Goal: Task Accomplishment & Management: Use online tool/utility

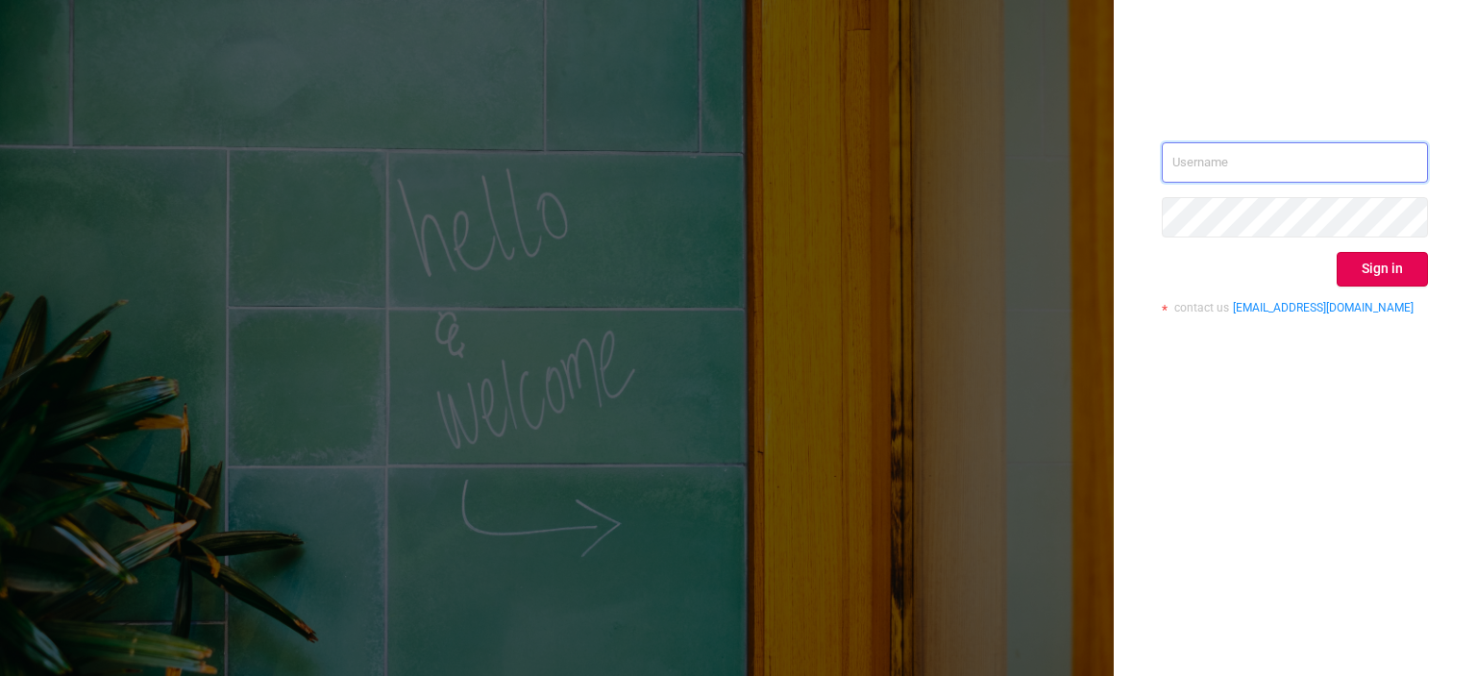
click at [1209, 177] on input "text" at bounding box center [1295, 162] width 266 height 40
paste input "[EMAIL_ADDRESS][DOMAIN_NAME]"
type input "[EMAIL_ADDRESS][DOMAIN_NAME]"
click at [1118, 210] on div "tosh@buzzoola.com Sign in contact us info@protected.media" at bounding box center [1295, 338] width 362 height 676
click at [1383, 325] on div "tosh@buzzoola.com Sign in contact us info@protected.media" at bounding box center [1295, 235] width 266 height 186
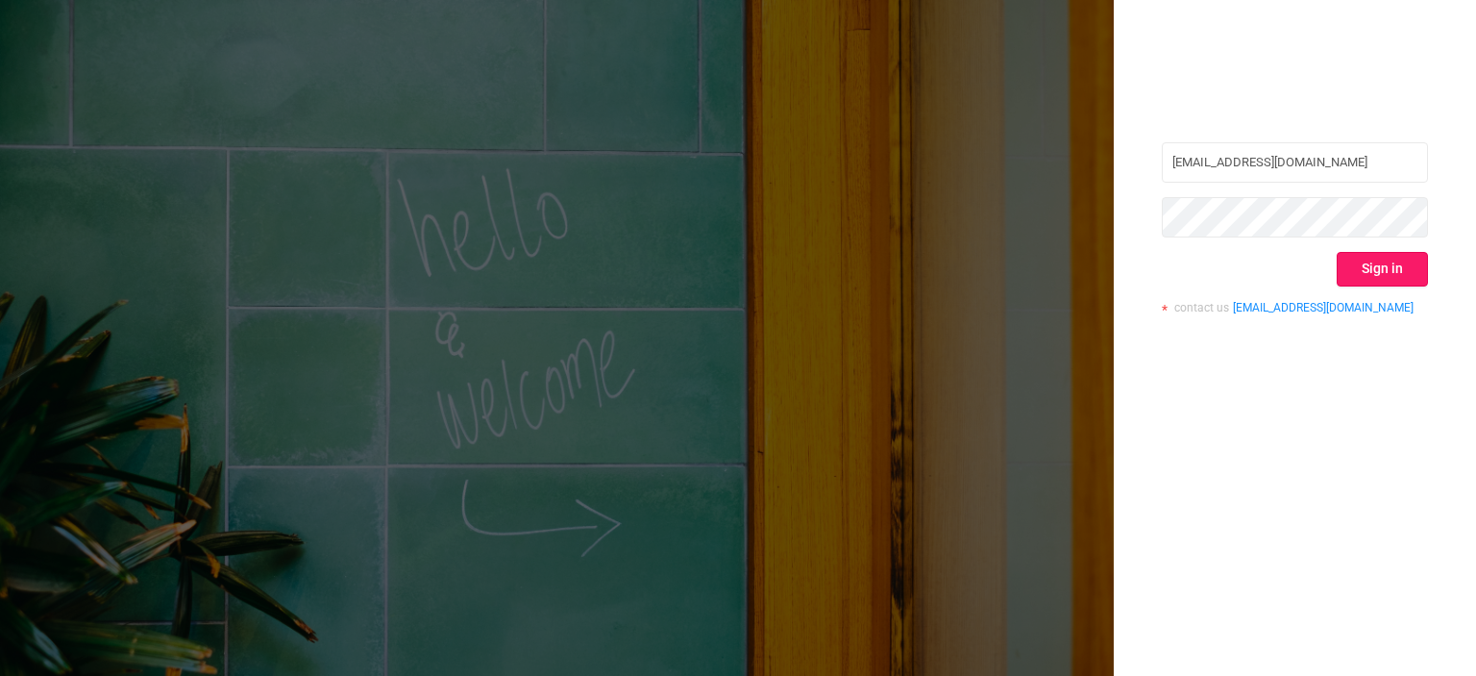
click at [1384, 268] on button "Sign in" at bounding box center [1382, 269] width 91 height 35
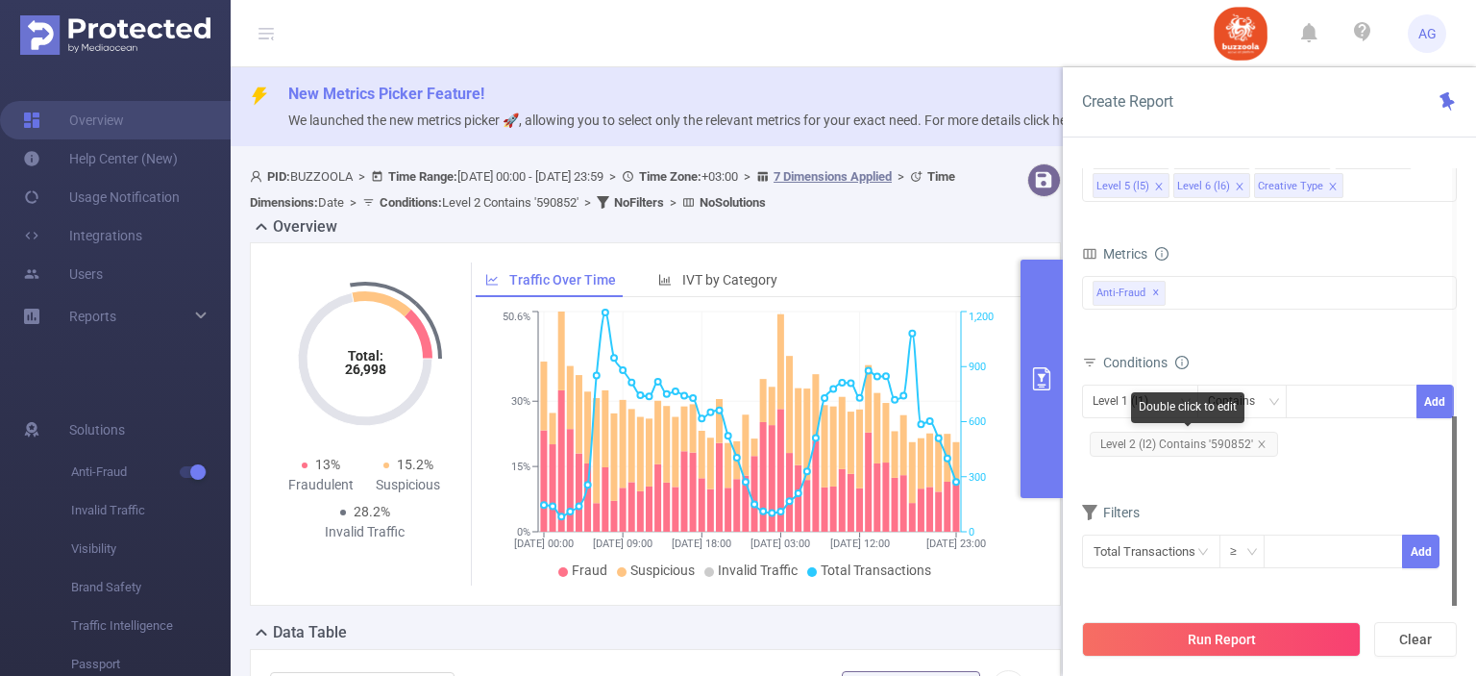
click at [1148, 451] on span "Level 2 (l2) Contains '590852'" at bounding box center [1184, 444] width 188 height 25
drag, startPoint x: 1148, startPoint y: 451, endPoint x: 1175, endPoint y: 446, distance: 28.3
click at [1148, 450] on span "Level 2 (l2) Contains '590852'" at bounding box center [1184, 444] width 188 height 25
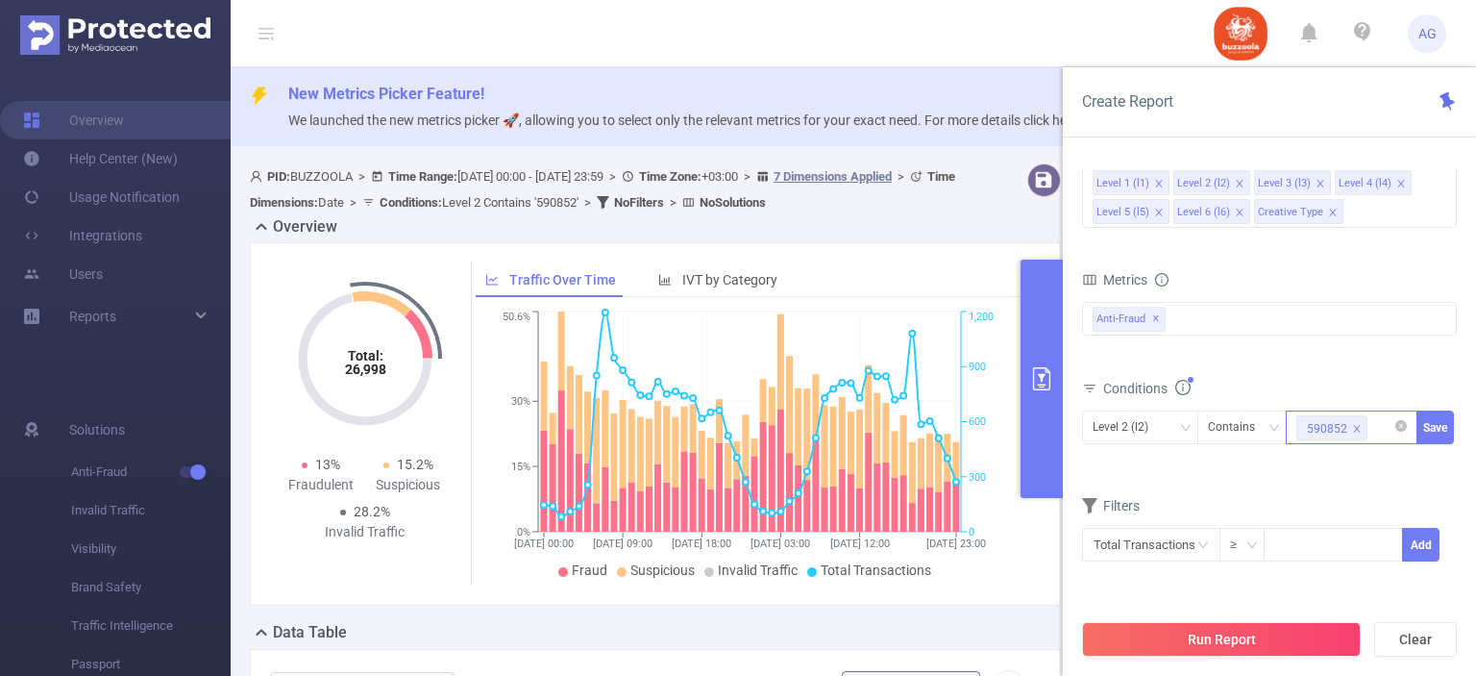
click at [1354, 426] on icon "icon: close" at bounding box center [1357, 428] width 7 height 7
click at [1339, 428] on div "590852" at bounding box center [1352, 427] width 111 height 32
paste input "583324"
type input "583324"
click at [1346, 458] on li "583324" at bounding box center [1352, 464] width 132 height 31
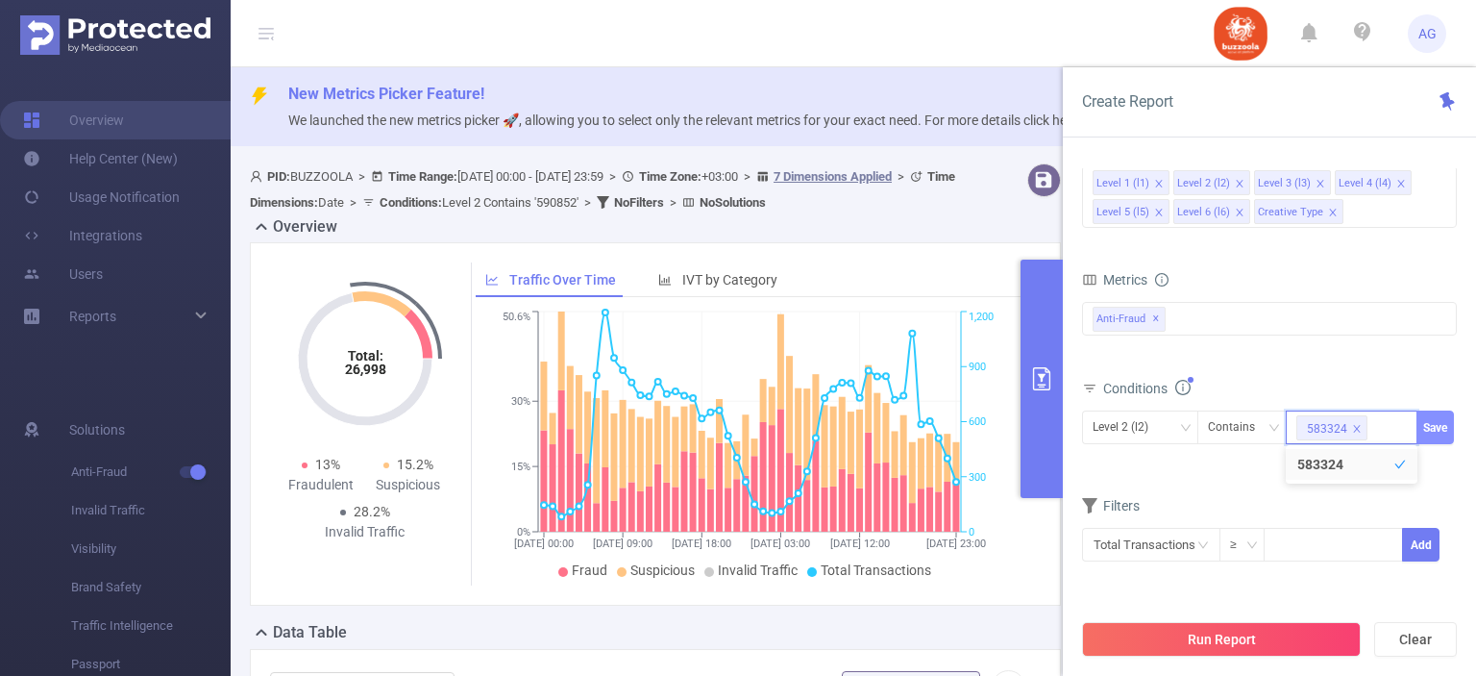
click at [1438, 420] on button "Save" at bounding box center [1435, 427] width 37 height 34
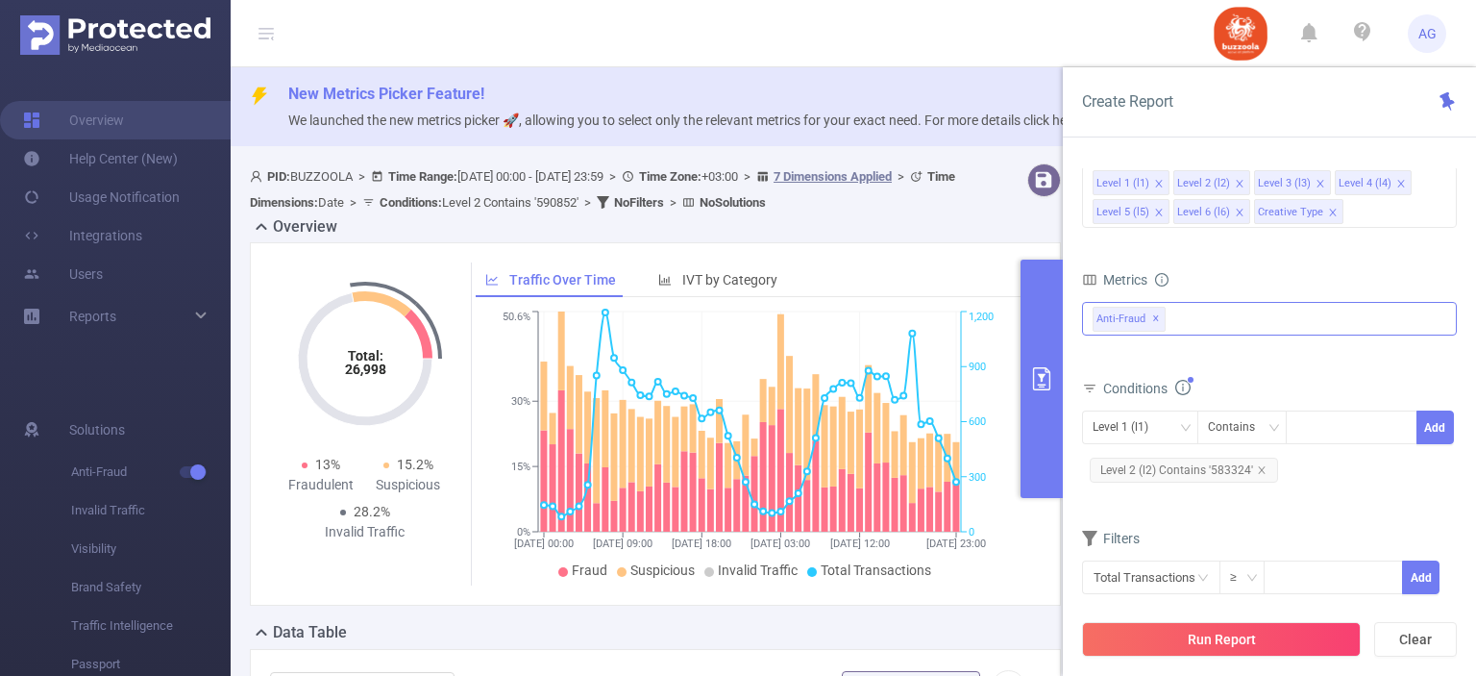
click at [1148, 317] on span "Anti-Fraud ✕" at bounding box center [1129, 319] width 73 height 25
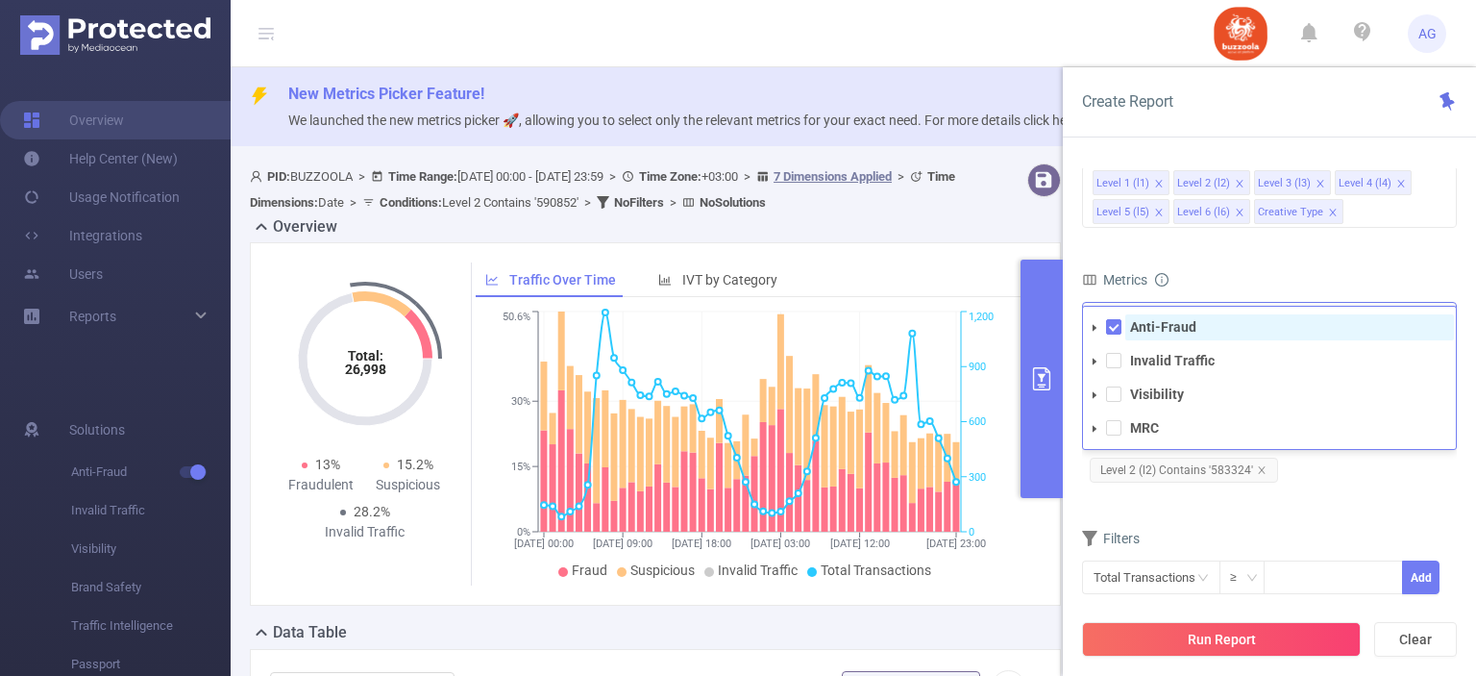
click at [1156, 323] on strong "Anti-Fraud" at bounding box center [1163, 326] width 66 height 15
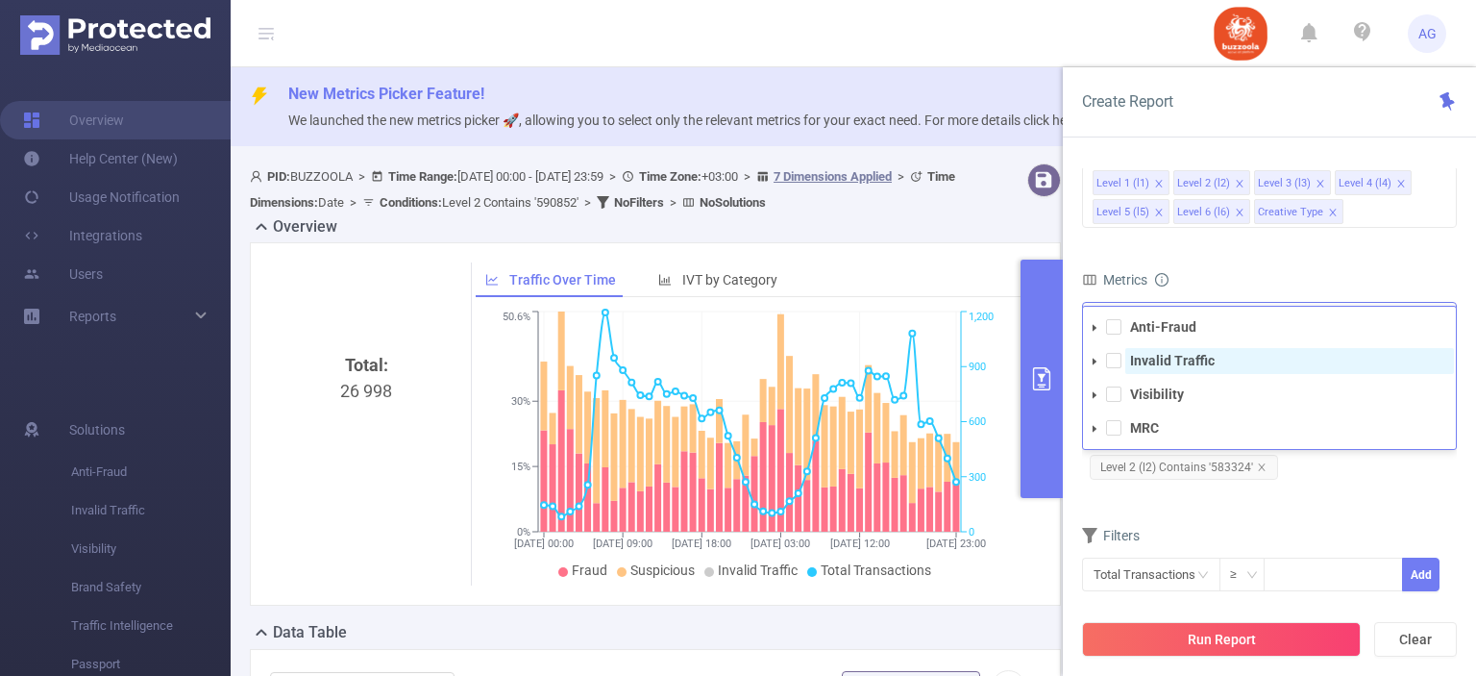
click at [1142, 360] on strong "Invalid Traffic" at bounding box center [1172, 360] width 85 height 15
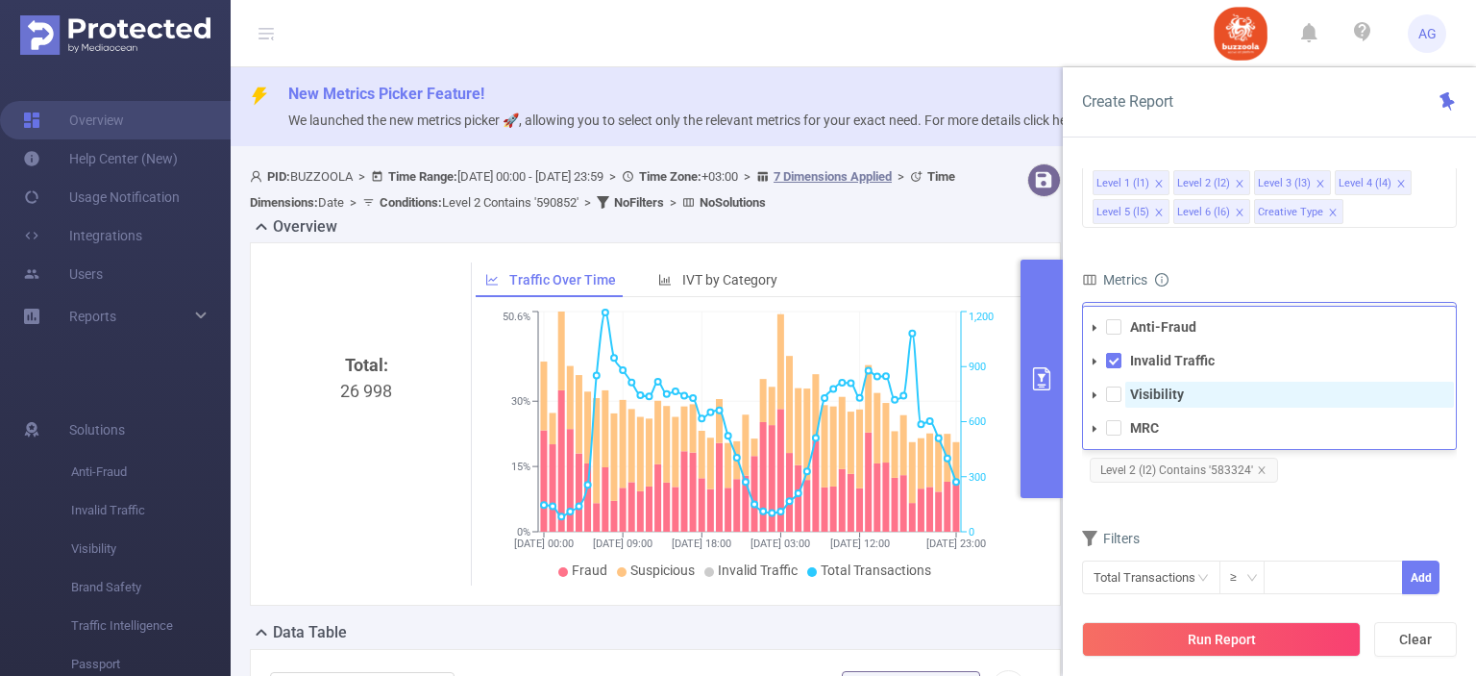
click at [1141, 386] on strong "Visibility" at bounding box center [1157, 393] width 54 height 15
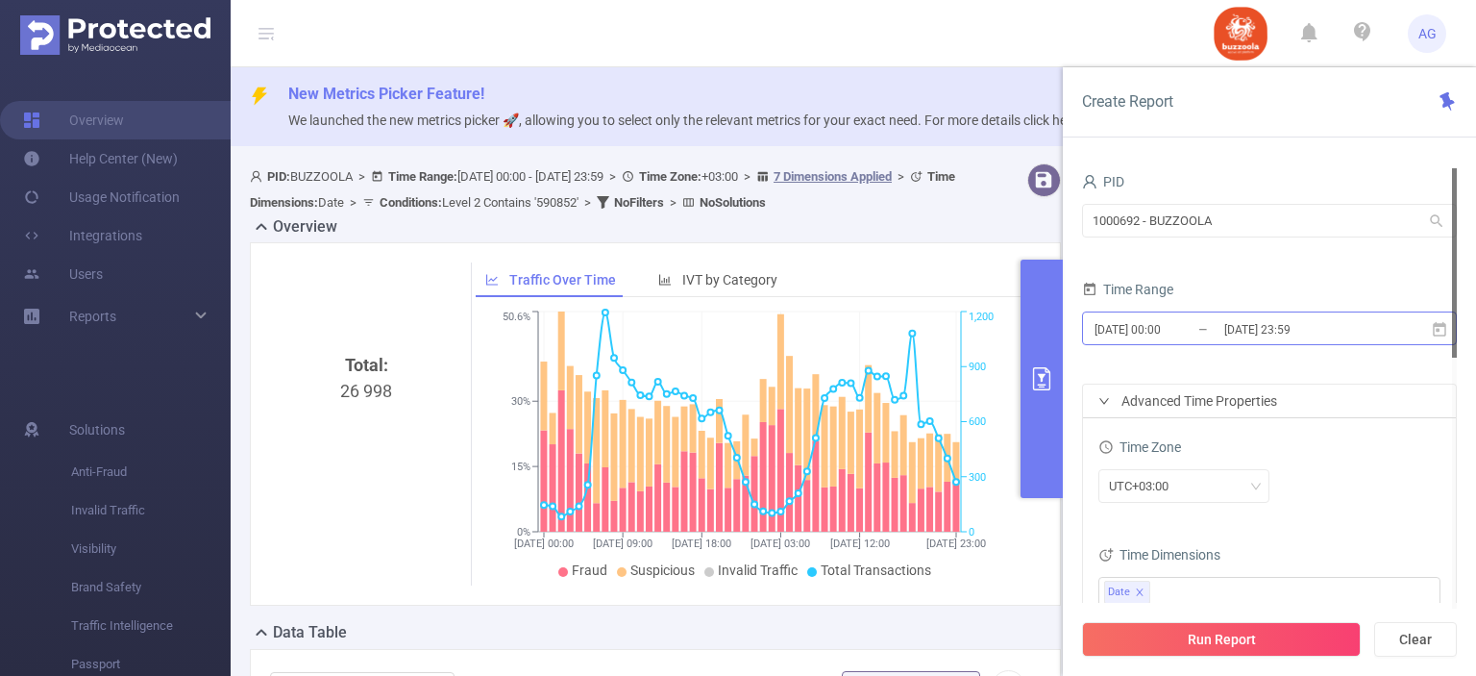
click at [1138, 333] on input "[DATE] 00:00" at bounding box center [1171, 329] width 156 height 26
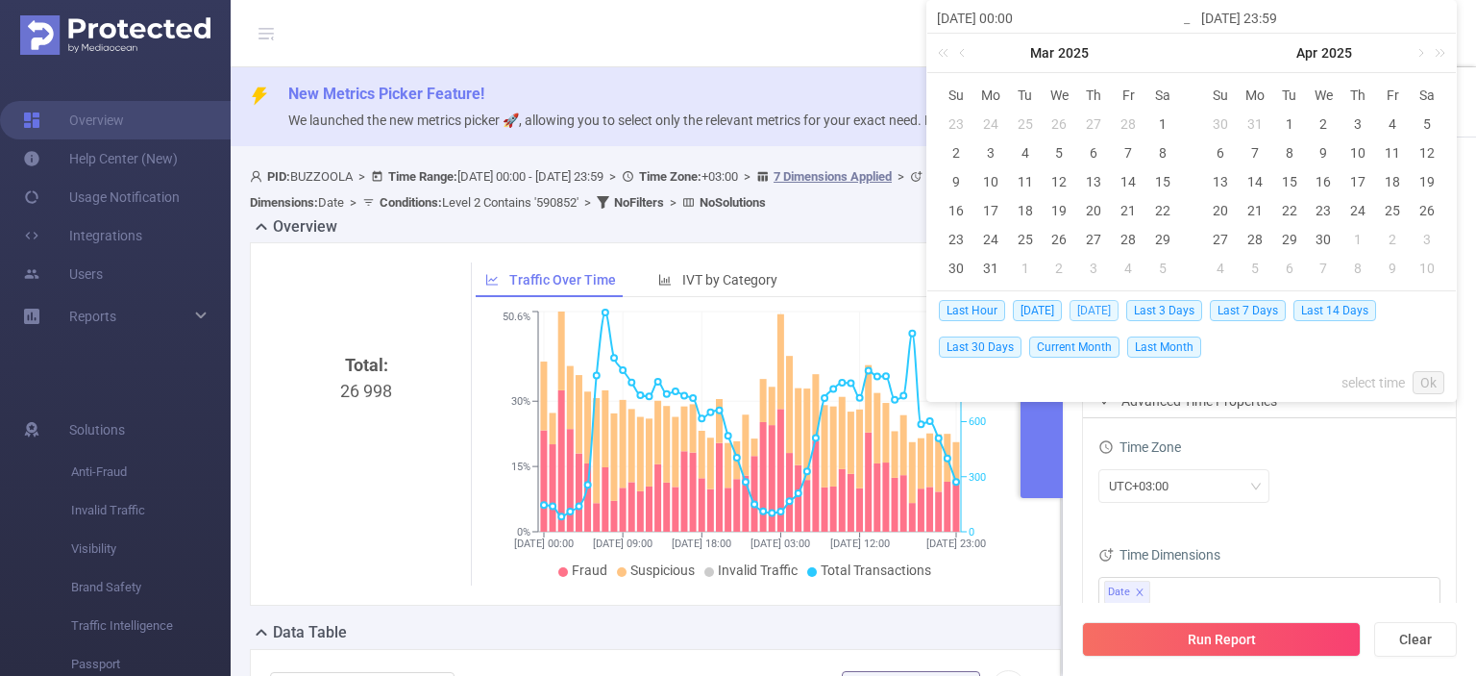
click at [1074, 313] on span "[DATE]" at bounding box center [1094, 310] width 49 height 21
type input "[DATE] 00:00"
type input "[DATE] 23:59"
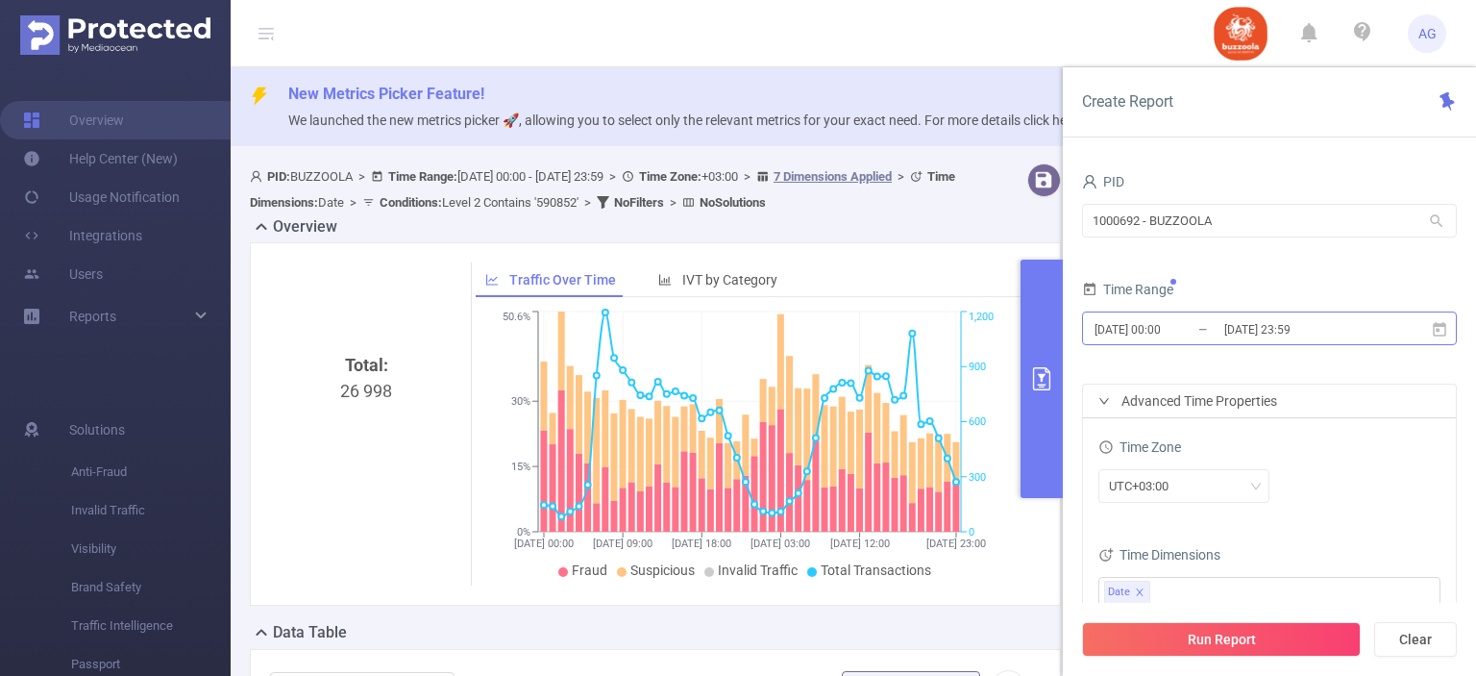
click at [1153, 330] on input "[DATE] 00:00" at bounding box center [1171, 329] width 156 height 26
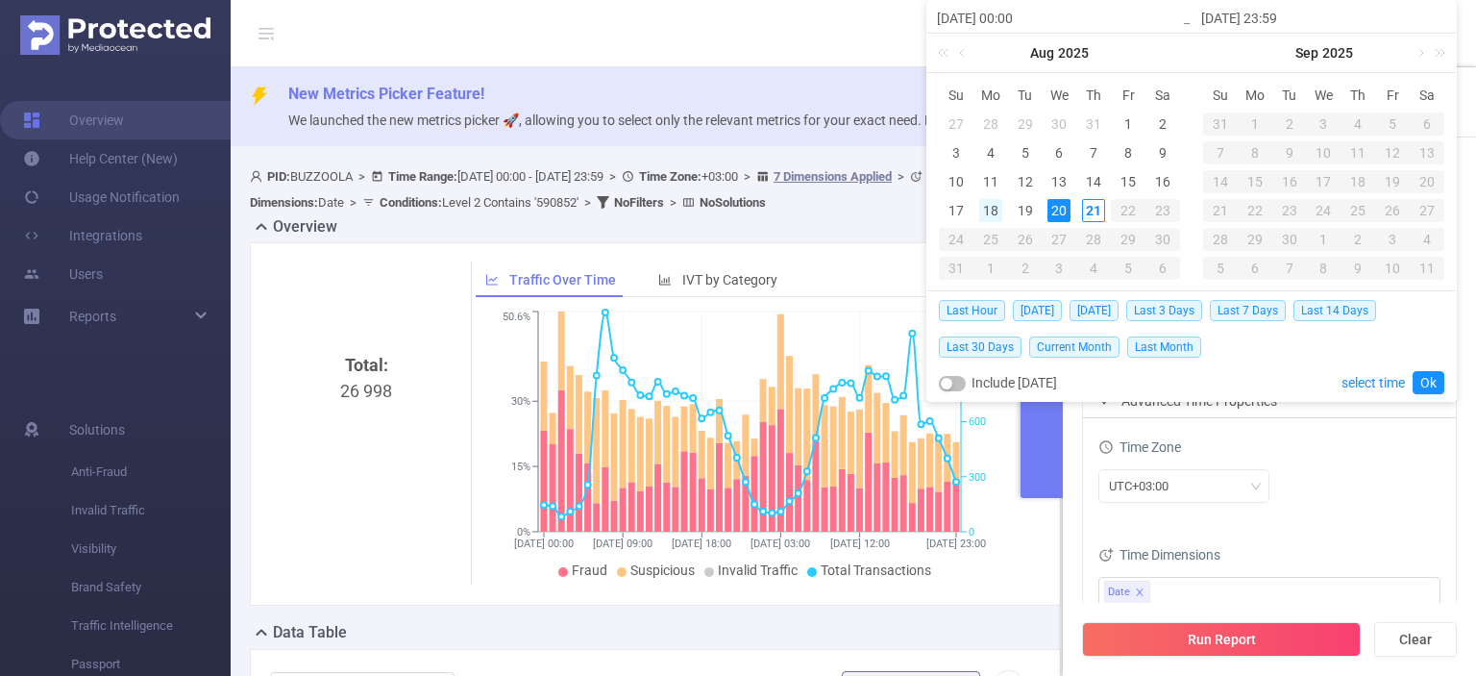
click at [991, 211] on div "18" at bounding box center [990, 210] width 23 height 23
click at [1058, 201] on div "20" at bounding box center [1059, 210] width 23 height 23
type input "[DATE] 00:00"
click at [1430, 371] on link "Ok" at bounding box center [1429, 382] width 32 height 23
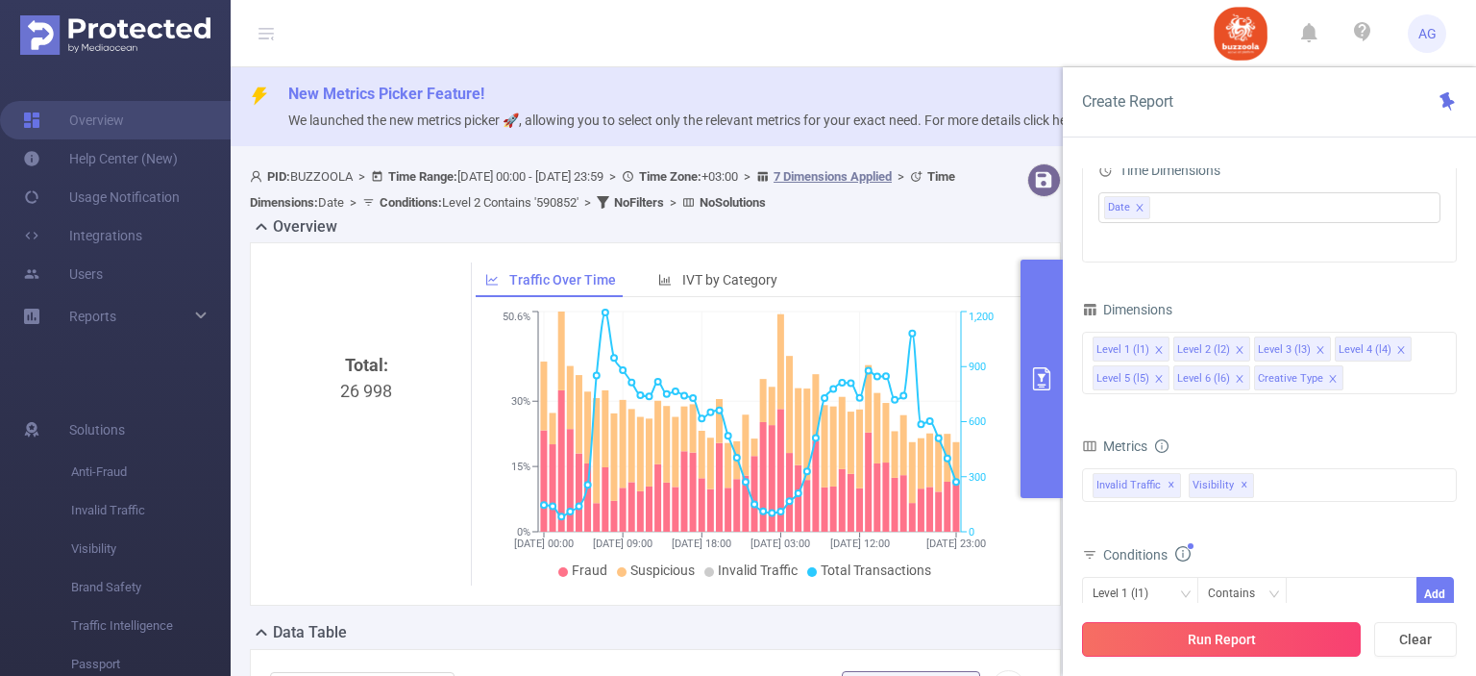
click at [1203, 634] on button "Run Report" at bounding box center [1221, 639] width 279 height 35
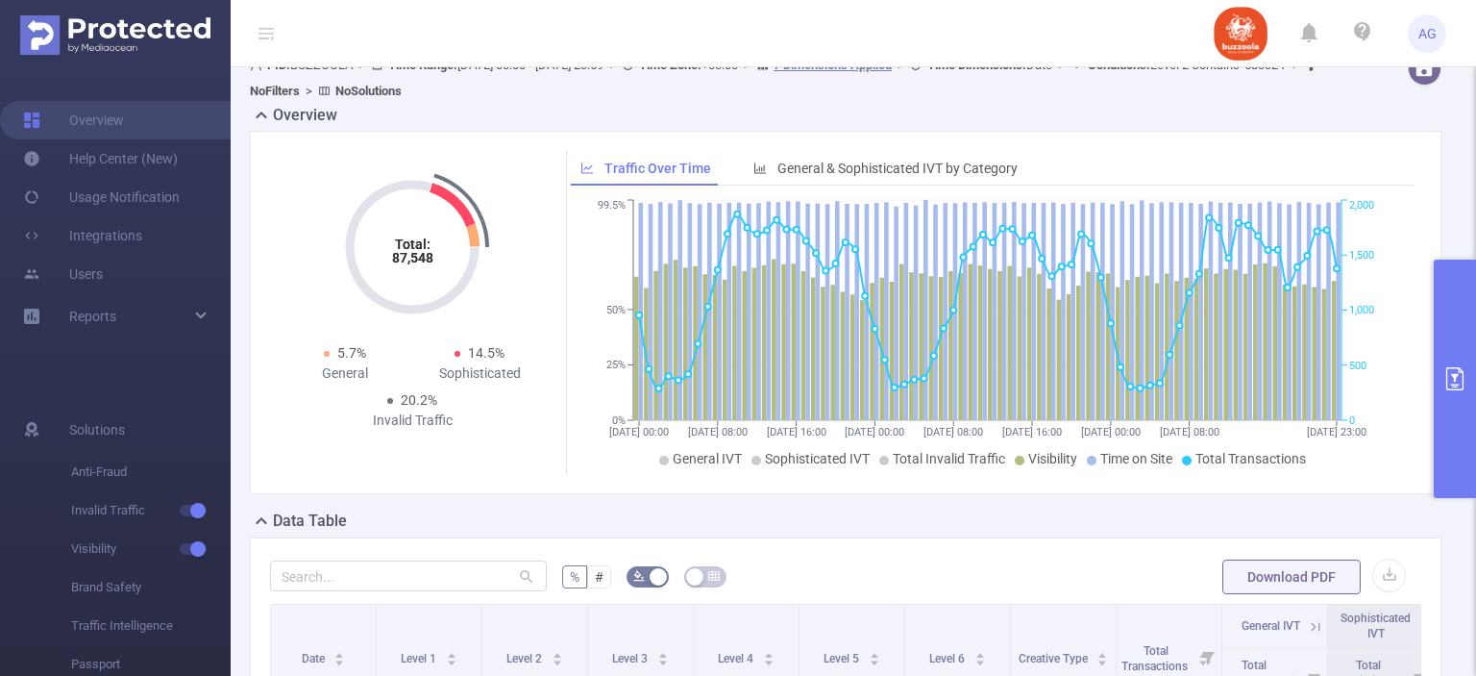
scroll to position [192, 0]
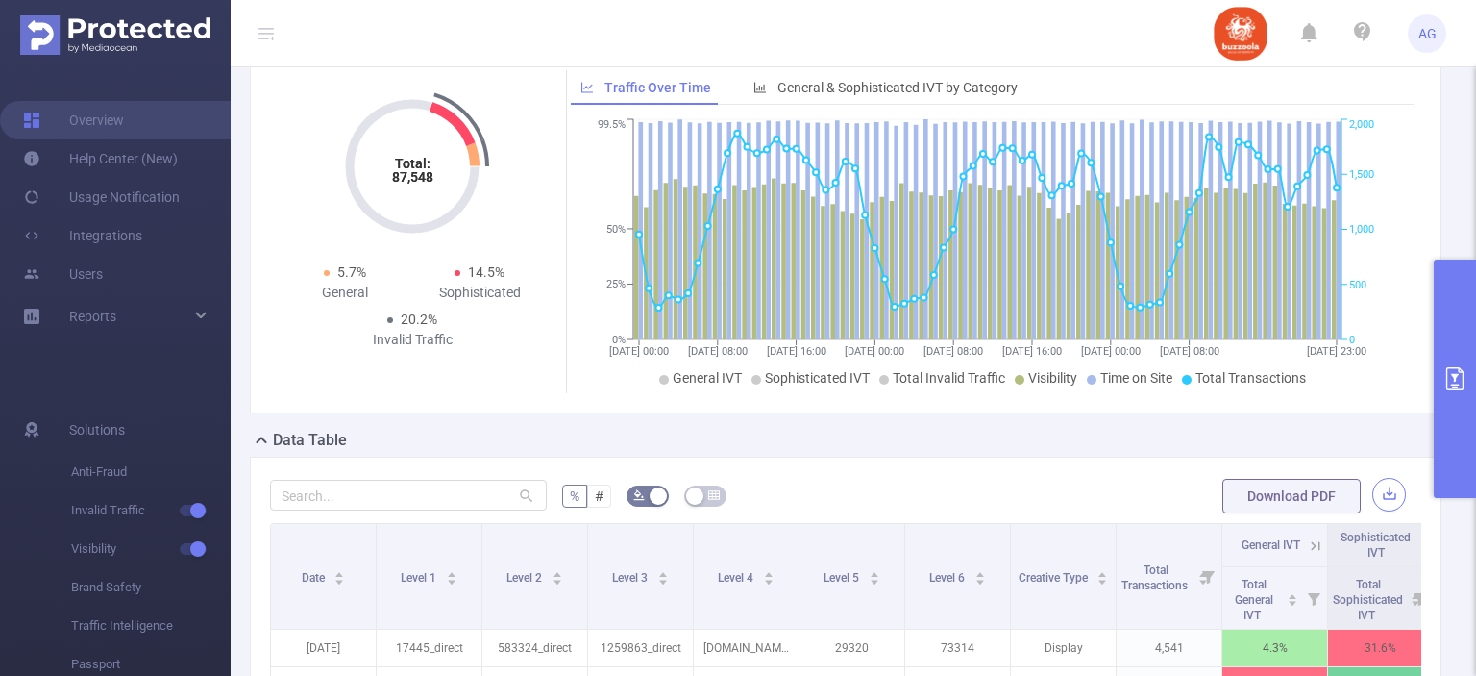
click at [1372, 495] on button "button" at bounding box center [1389, 495] width 34 height 34
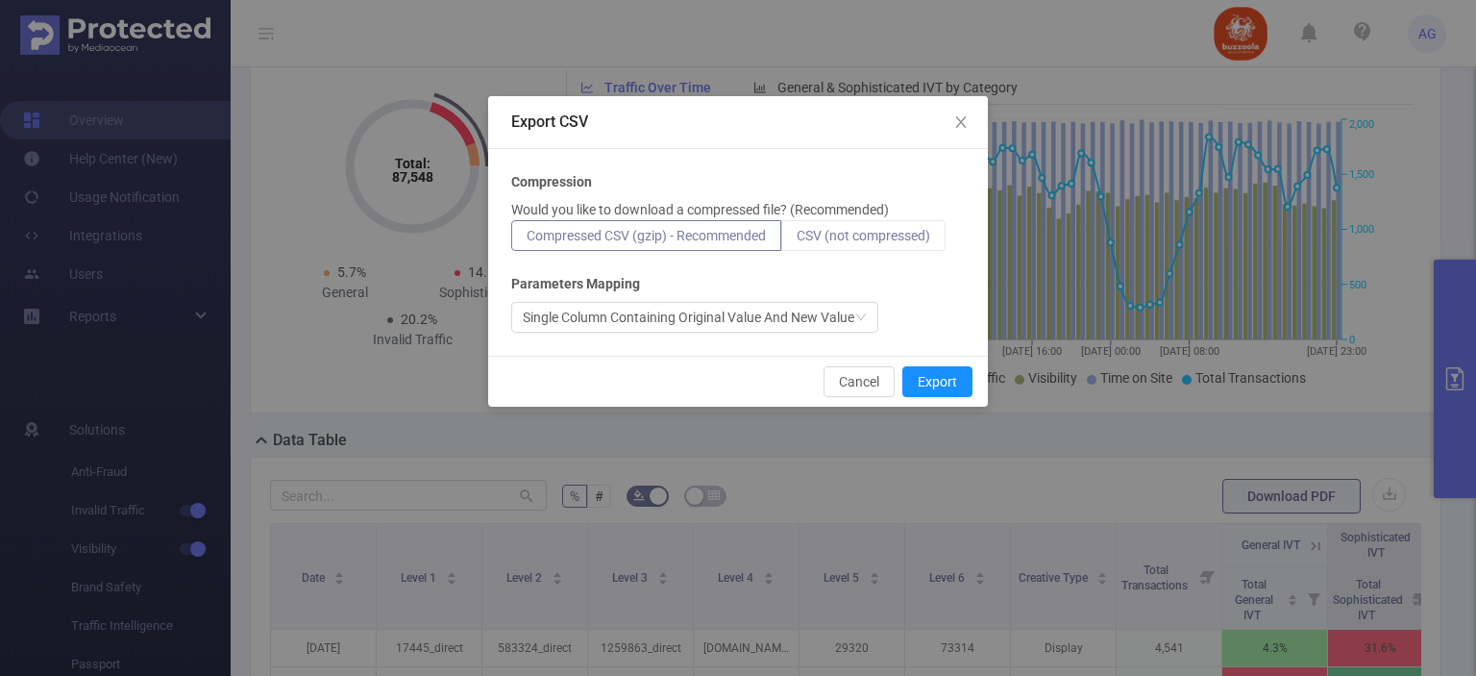
click at [895, 237] on span "CSV (not compressed)" at bounding box center [864, 235] width 134 height 15
click at [797, 240] on input "CSV (not compressed)" at bounding box center [797, 240] width 0 height 0
click at [951, 379] on button "Export" at bounding box center [937, 381] width 70 height 31
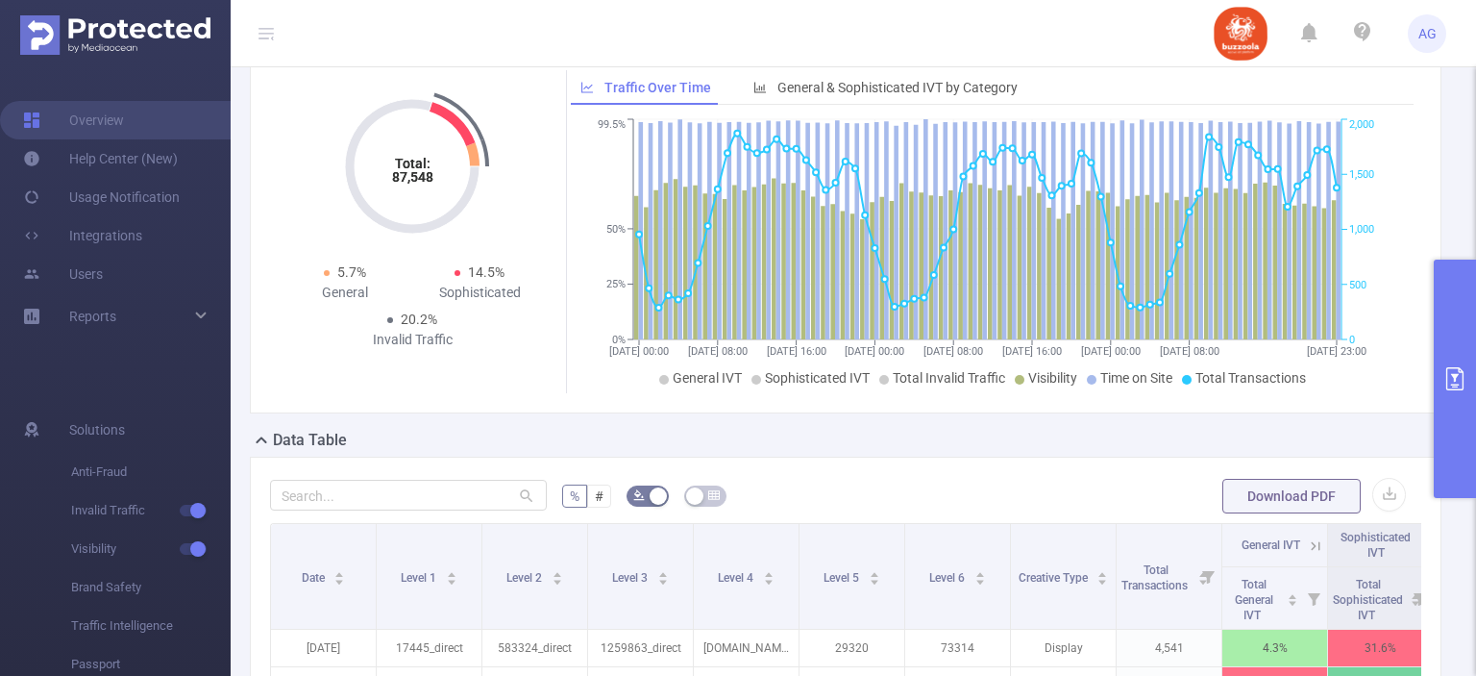
click at [1448, 340] on button "primary" at bounding box center [1455, 378] width 42 height 238
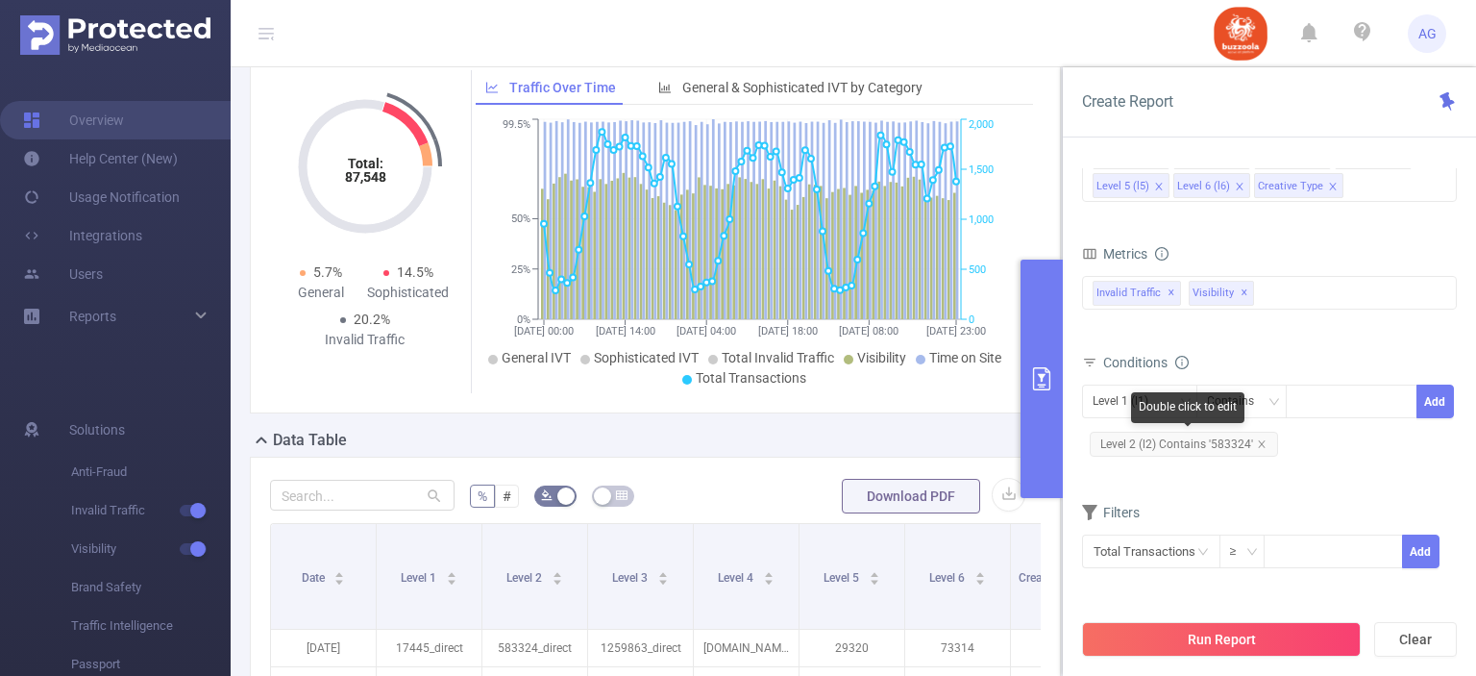
click at [1207, 449] on span "Level 2 (l2) Contains '583324'" at bounding box center [1184, 444] width 188 height 25
click at [1207, 447] on span "Level 2 (l2) Contains '583324'" at bounding box center [1184, 444] width 188 height 25
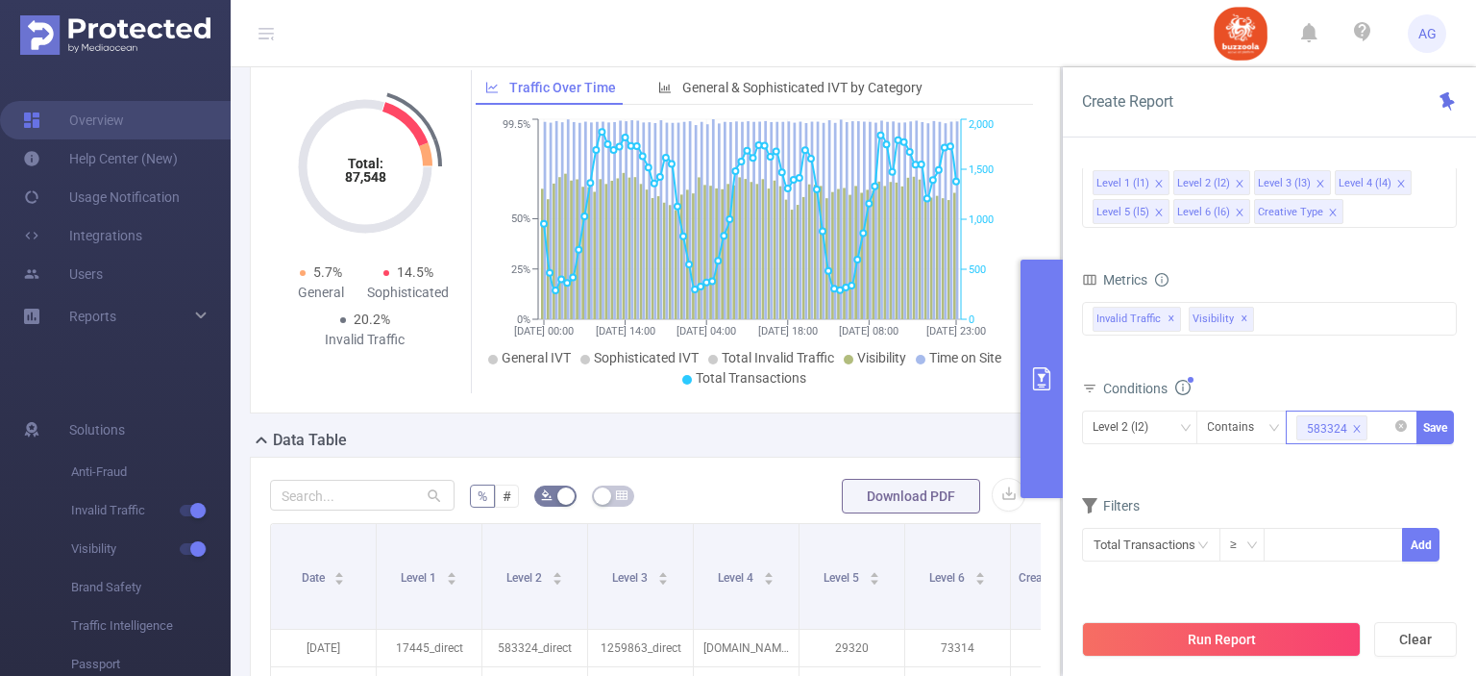
click at [1353, 428] on icon "icon: close" at bounding box center [1357, 429] width 10 height 10
click at [1340, 423] on div at bounding box center [1352, 427] width 111 height 32
paste input "590852"
type input "590852"
click at [1326, 461] on li "590852" at bounding box center [1352, 464] width 132 height 31
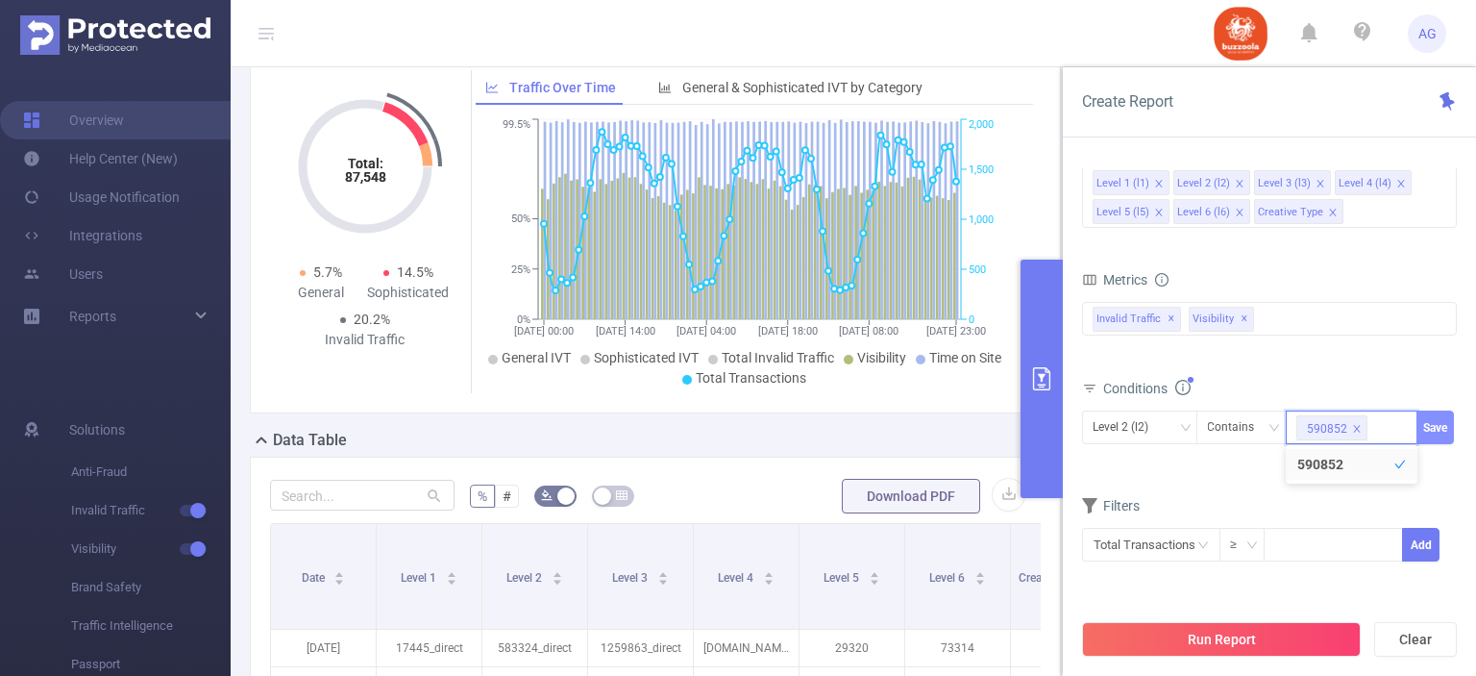
click at [1425, 419] on button "Save" at bounding box center [1435, 427] width 37 height 34
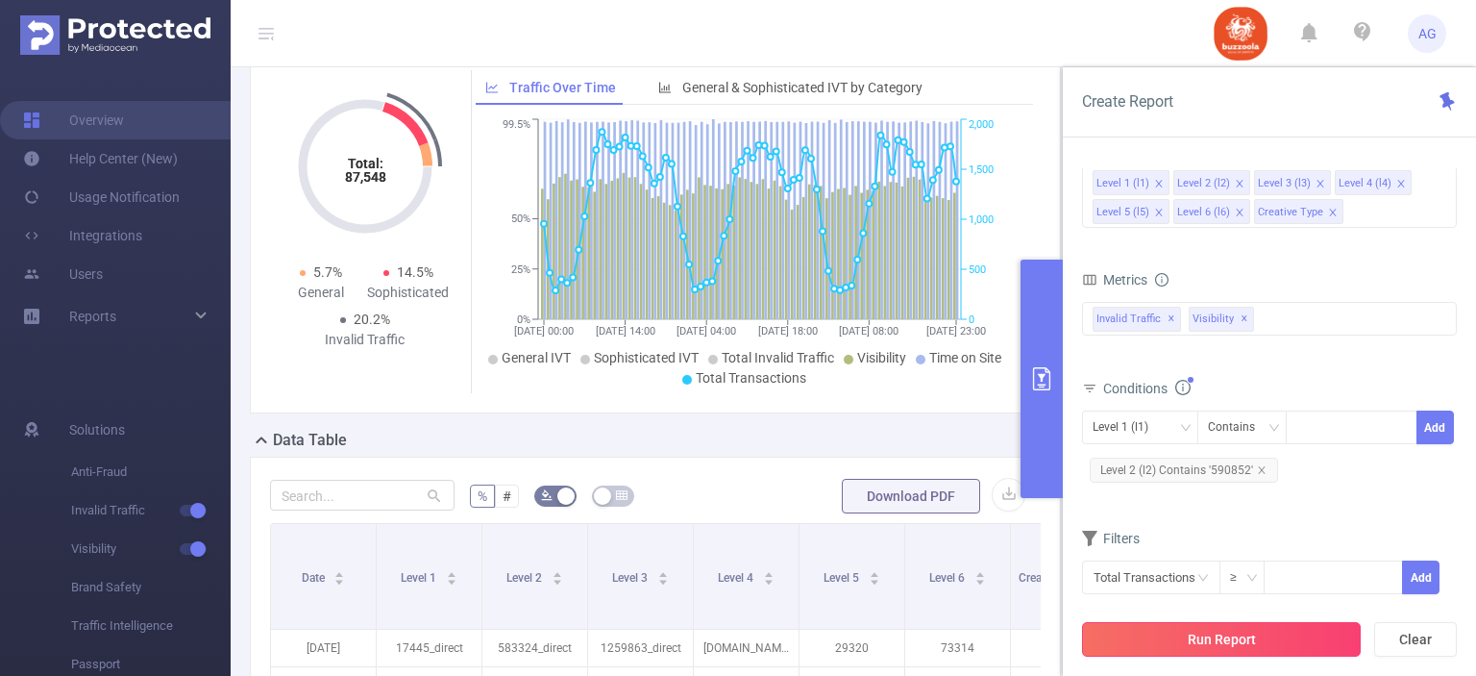
click at [1197, 637] on button "Run Report" at bounding box center [1221, 639] width 279 height 35
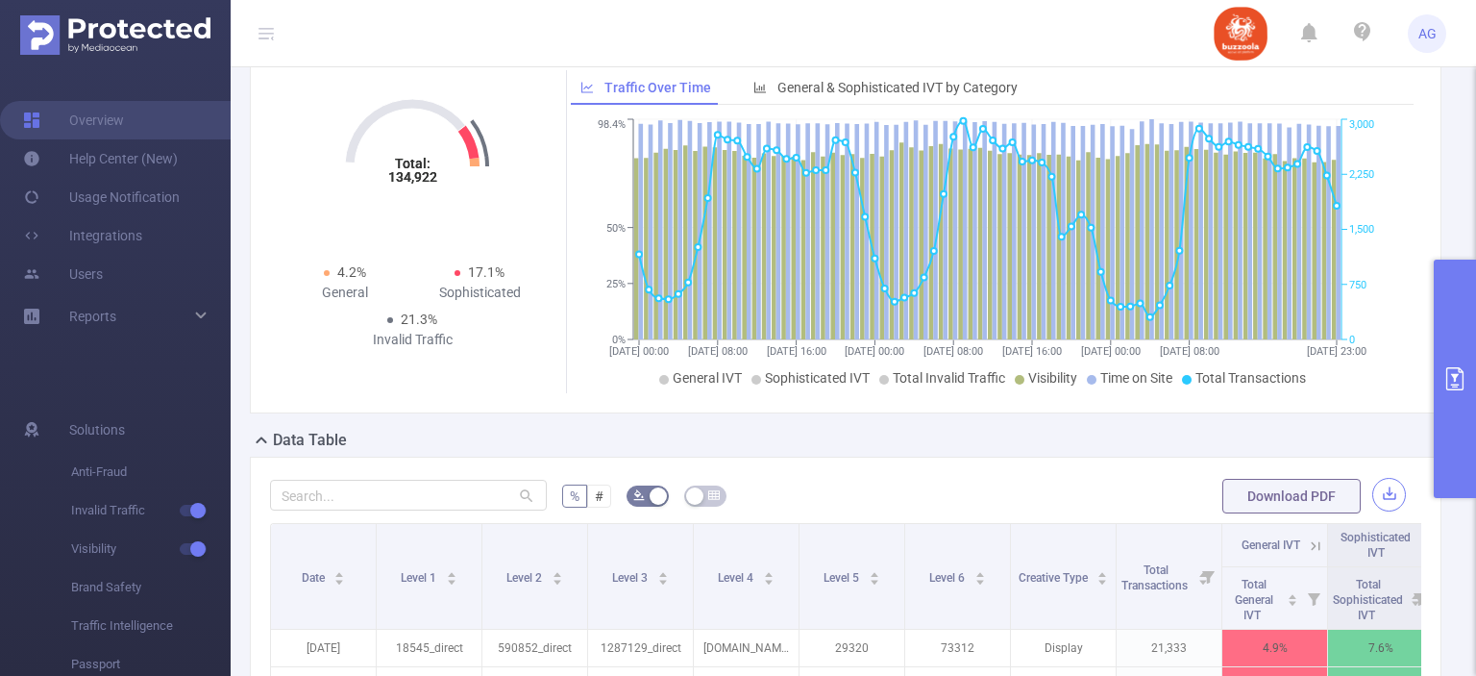
click at [1375, 488] on button "button" at bounding box center [1389, 495] width 34 height 34
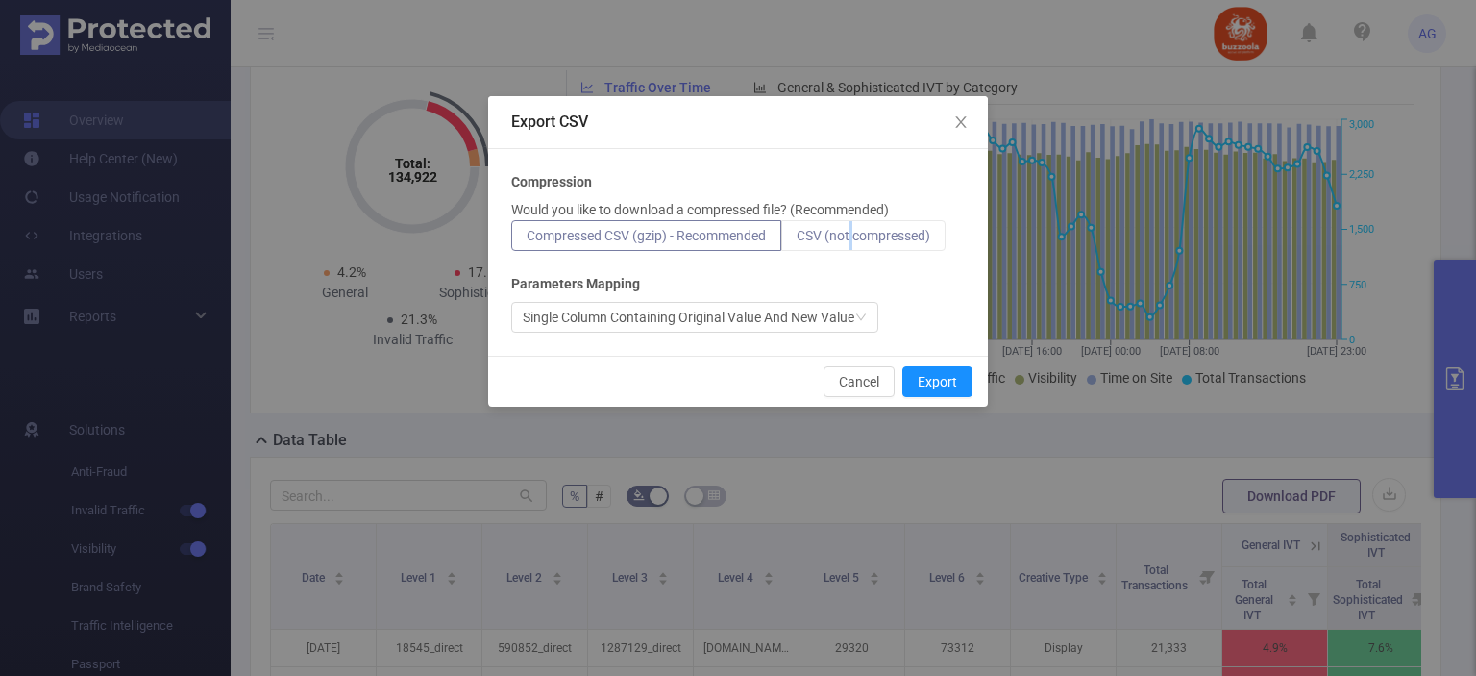
click at [855, 234] on span "CSV (not compressed)" at bounding box center [864, 235] width 134 height 15
click at [925, 234] on span "CSV (not compressed)" at bounding box center [864, 235] width 134 height 15
click at [797, 240] on input "CSV (not compressed)" at bounding box center [797, 240] width 0 height 0
click at [936, 372] on button "Export" at bounding box center [937, 381] width 70 height 31
